Goal: Task Accomplishment & Management: Manage account settings

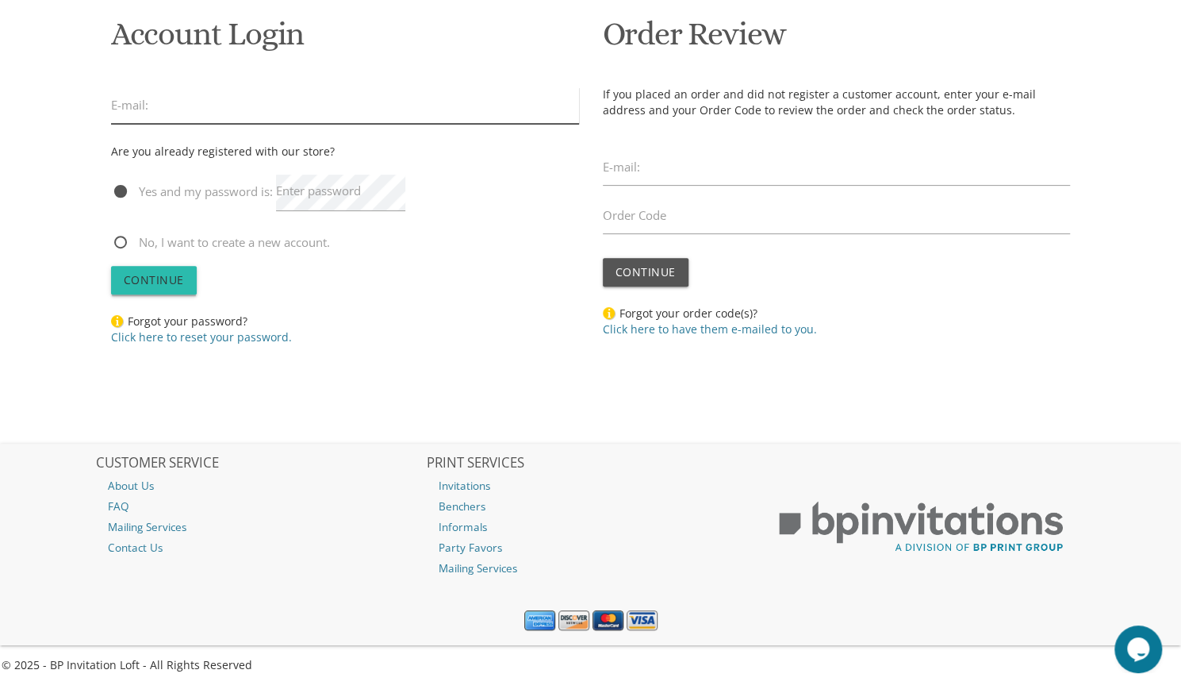
type input "surireiss1@gmail.com"
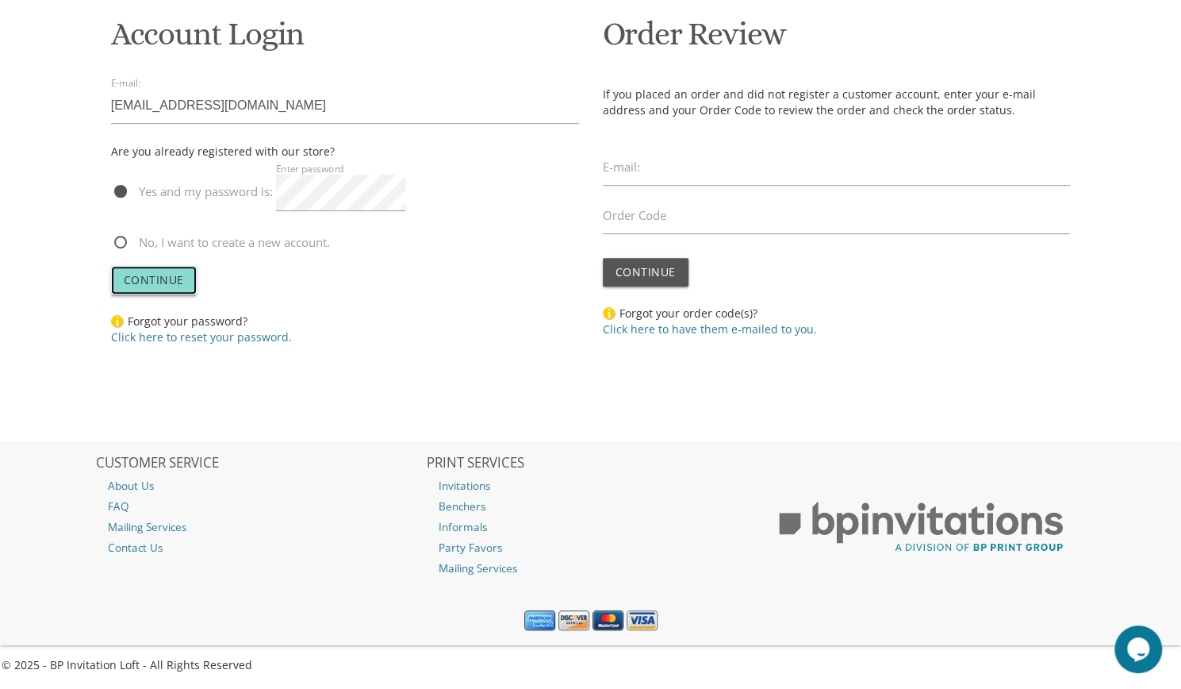
click at [171, 282] on span "Continue" at bounding box center [154, 279] width 60 height 15
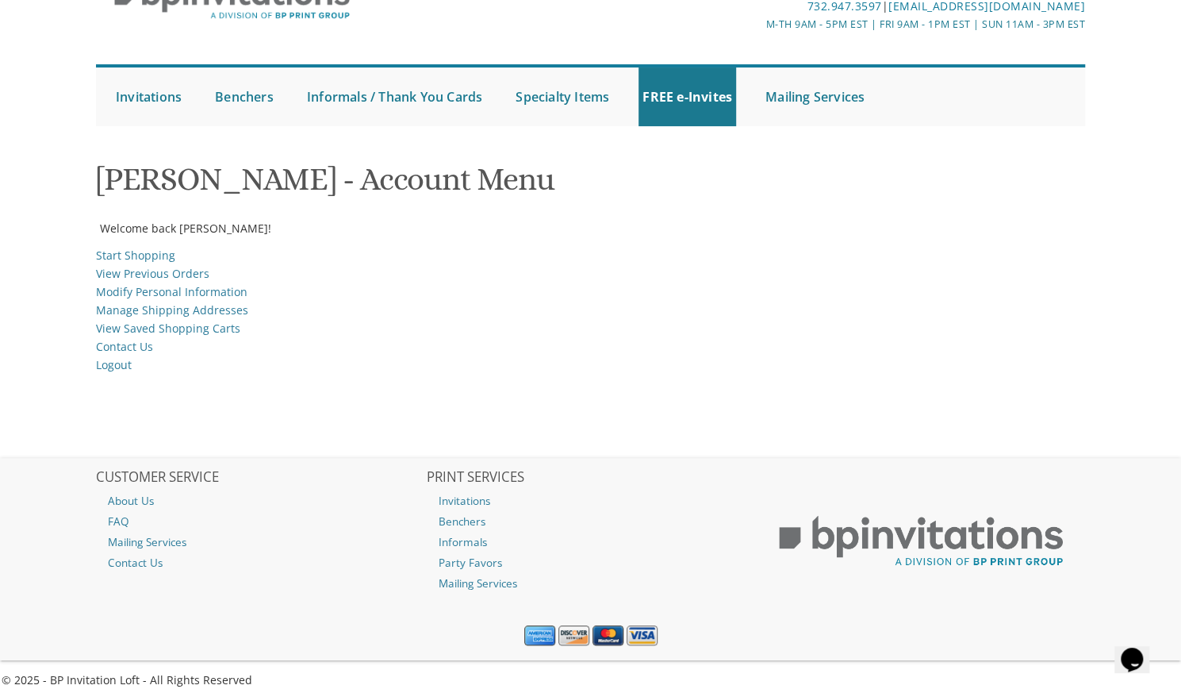
scroll to position [107, 0]
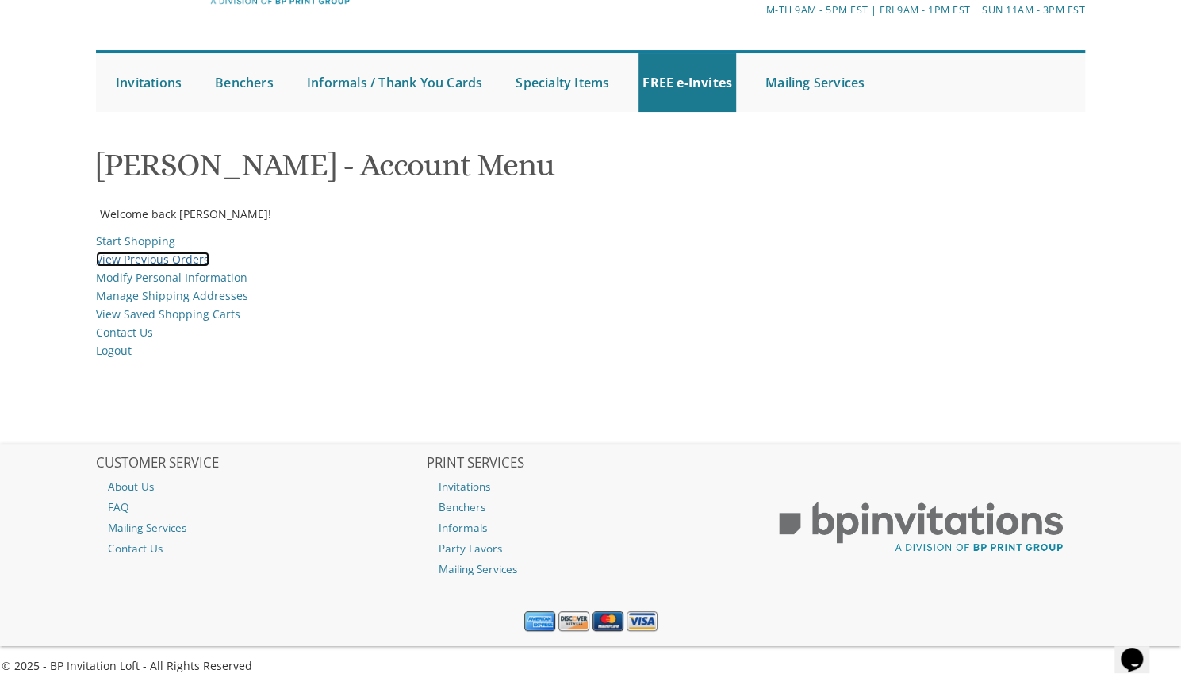
click at [194, 256] on link "View Previous Orders" at bounding box center [152, 258] width 113 height 15
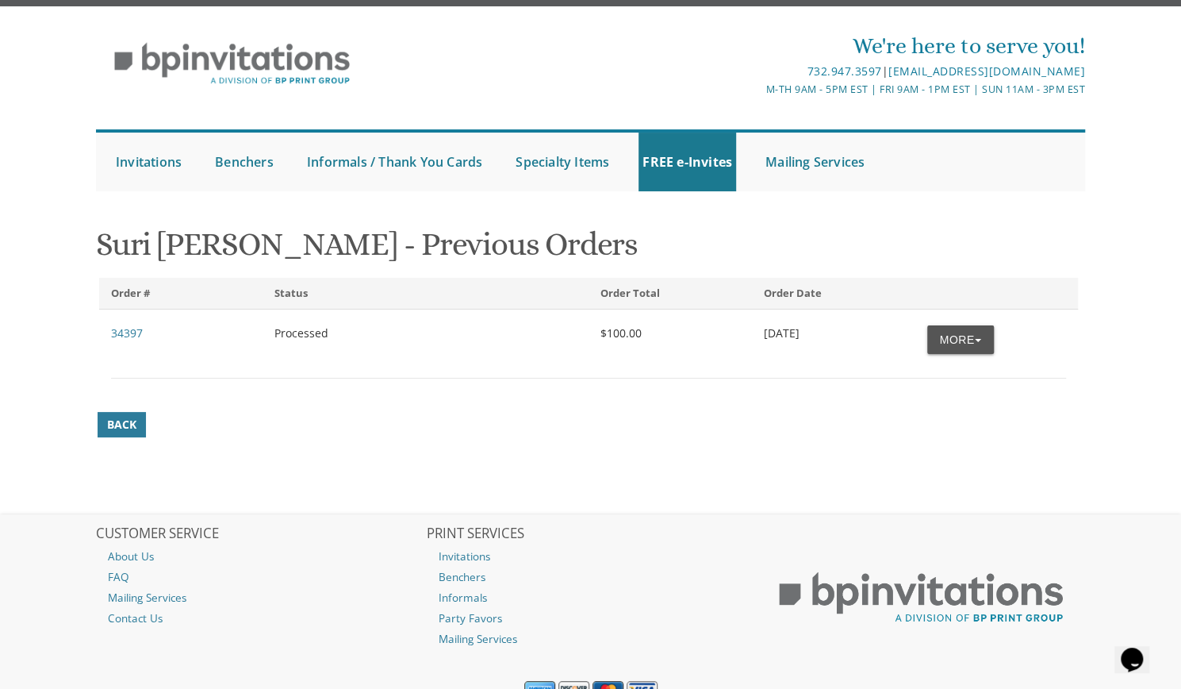
scroll to position [33, 0]
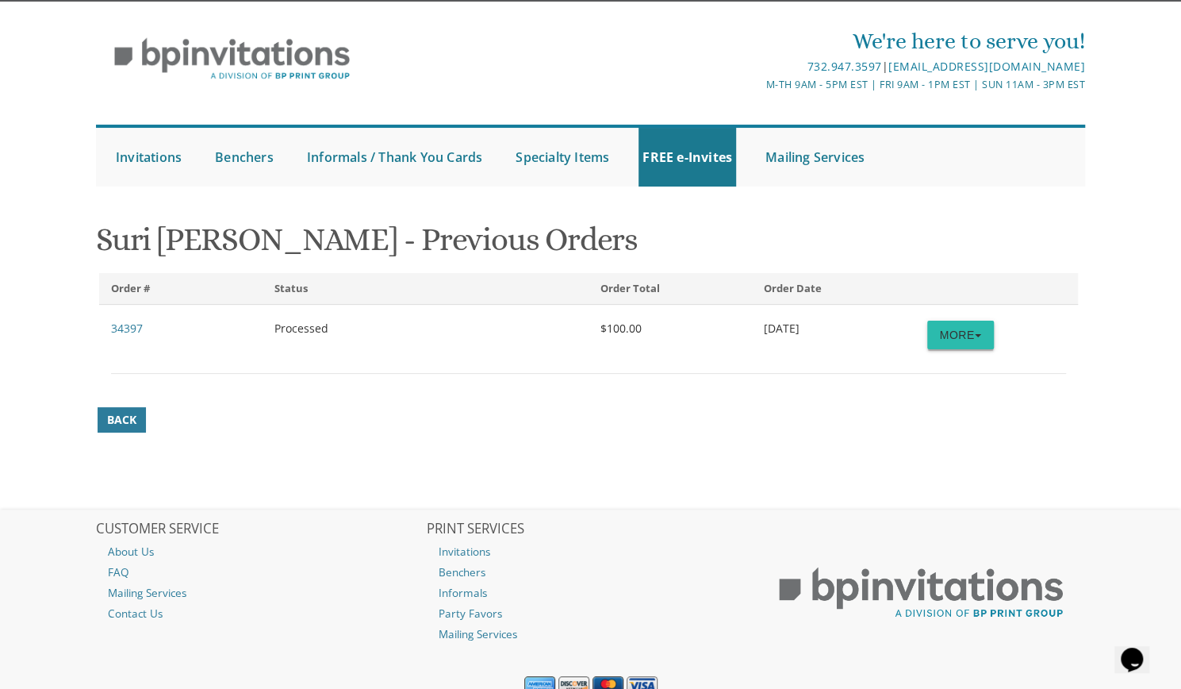
click at [957, 344] on button "More" at bounding box center [960, 335] width 67 height 29
